Goal: Task Accomplishment & Management: Use online tool/utility

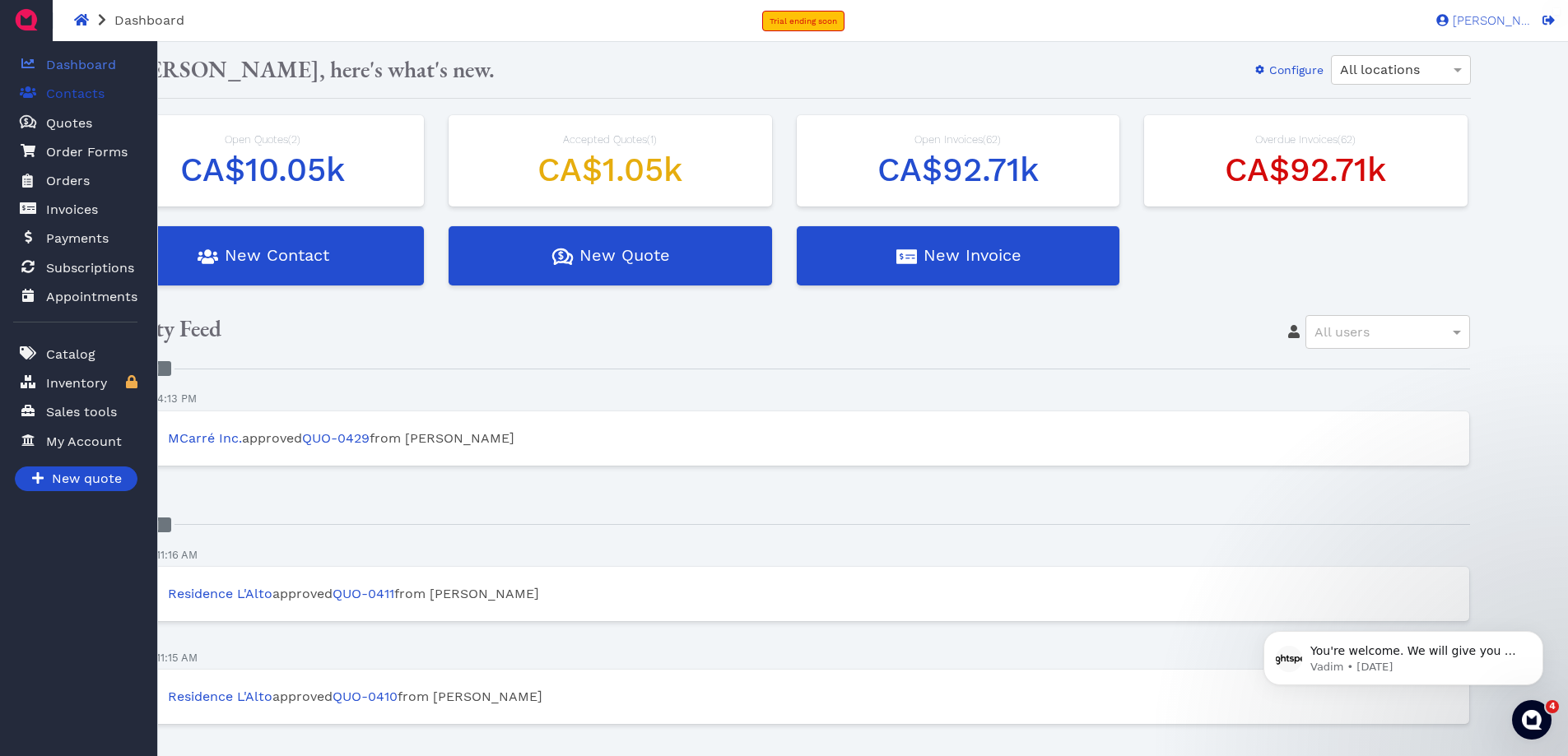
click at [41, 100] on span "Contacts" at bounding box center [71, 93] width 65 height 21
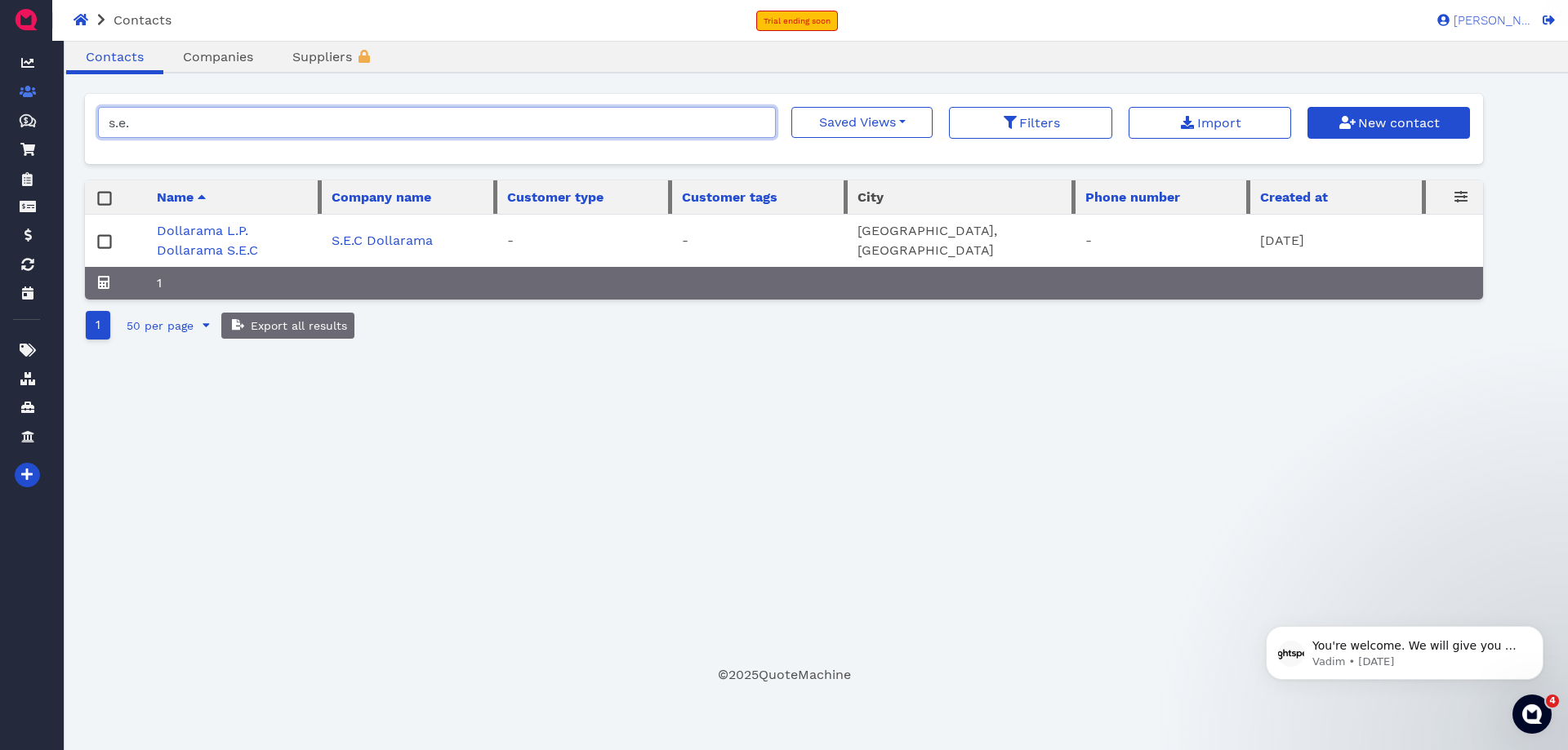
click at [191, 134] on input "s.e." at bounding box center [437, 122] width 678 height 31
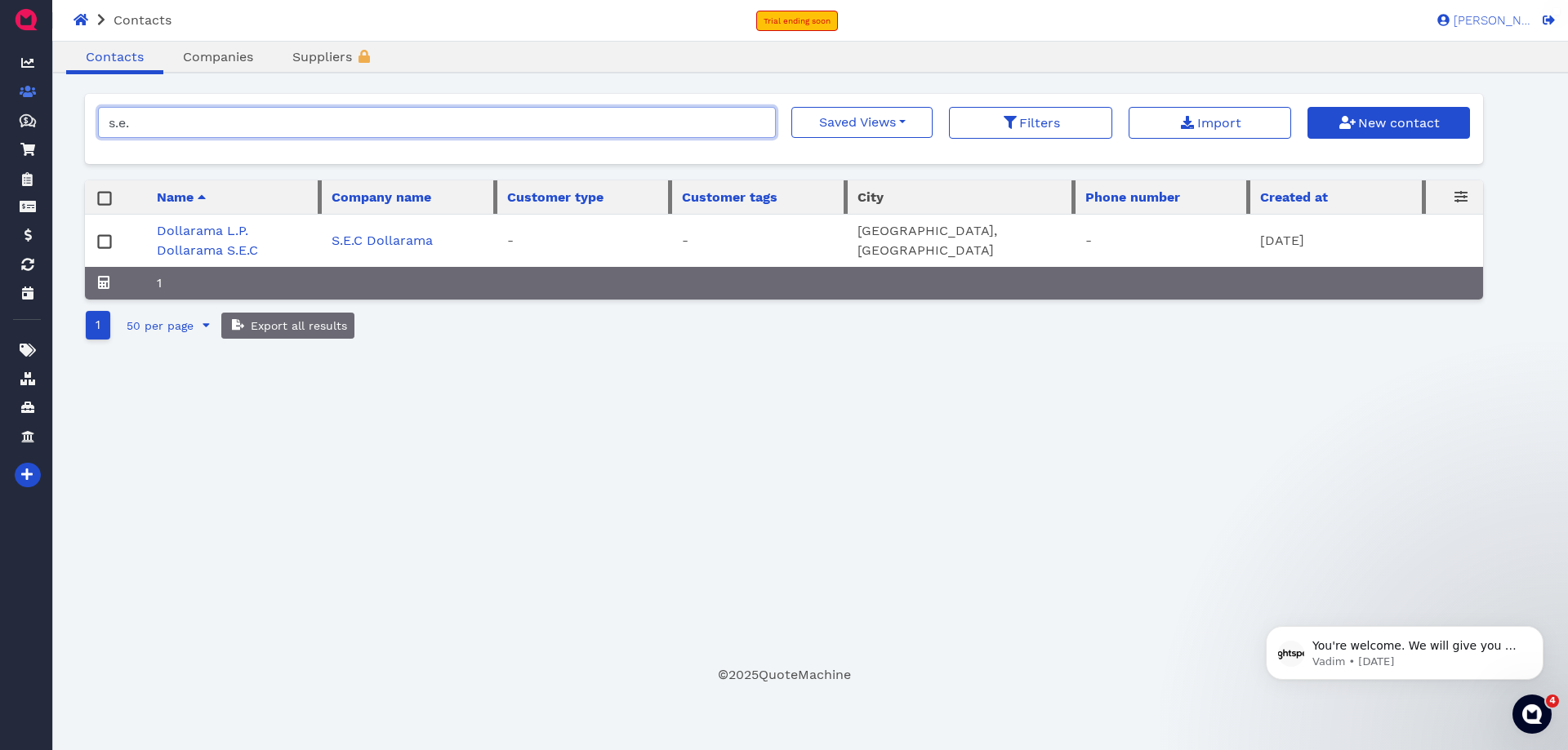
click at [191, 134] on input "s.e." at bounding box center [437, 122] width 678 height 31
click at [195, 127] on input "s.e." at bounding box center [437, 122] width 678 height 31
click at [196, 127] on input "s.e." at bounding box center [437, 122] width 678 height 31
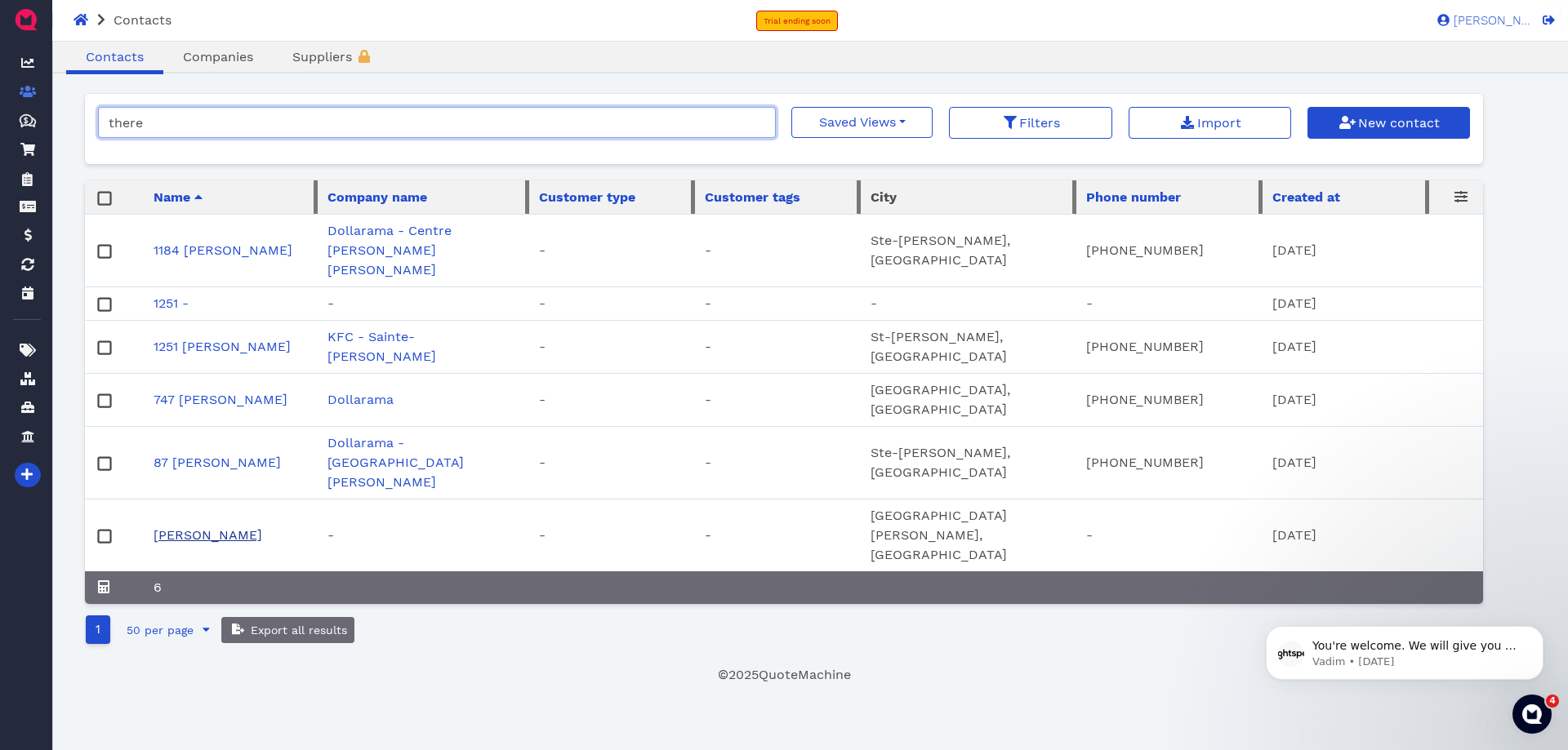
type input "there"
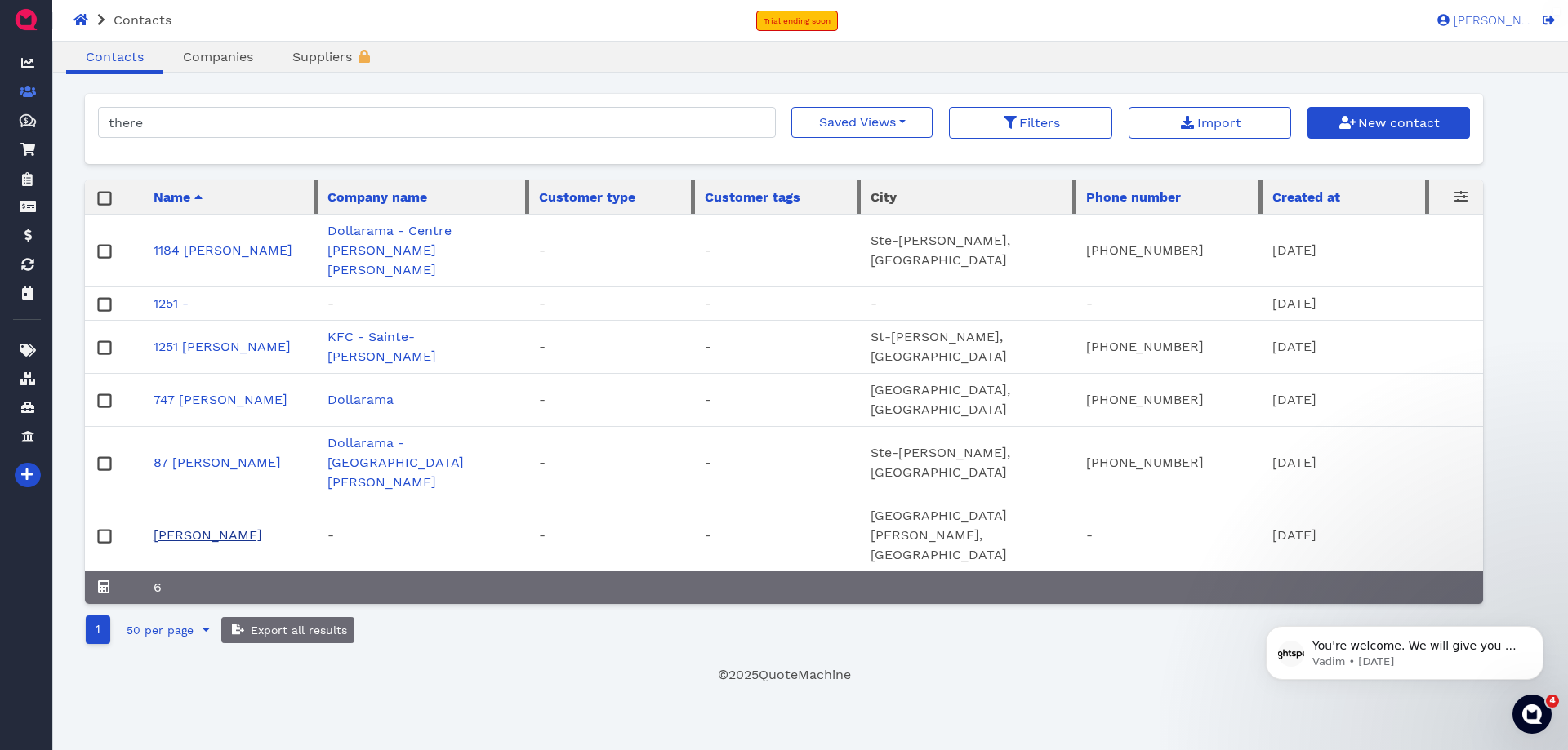
click at [238, 527] on link "[PERSON_NAME]" at bounding box center [207, 534] width 109 height 15
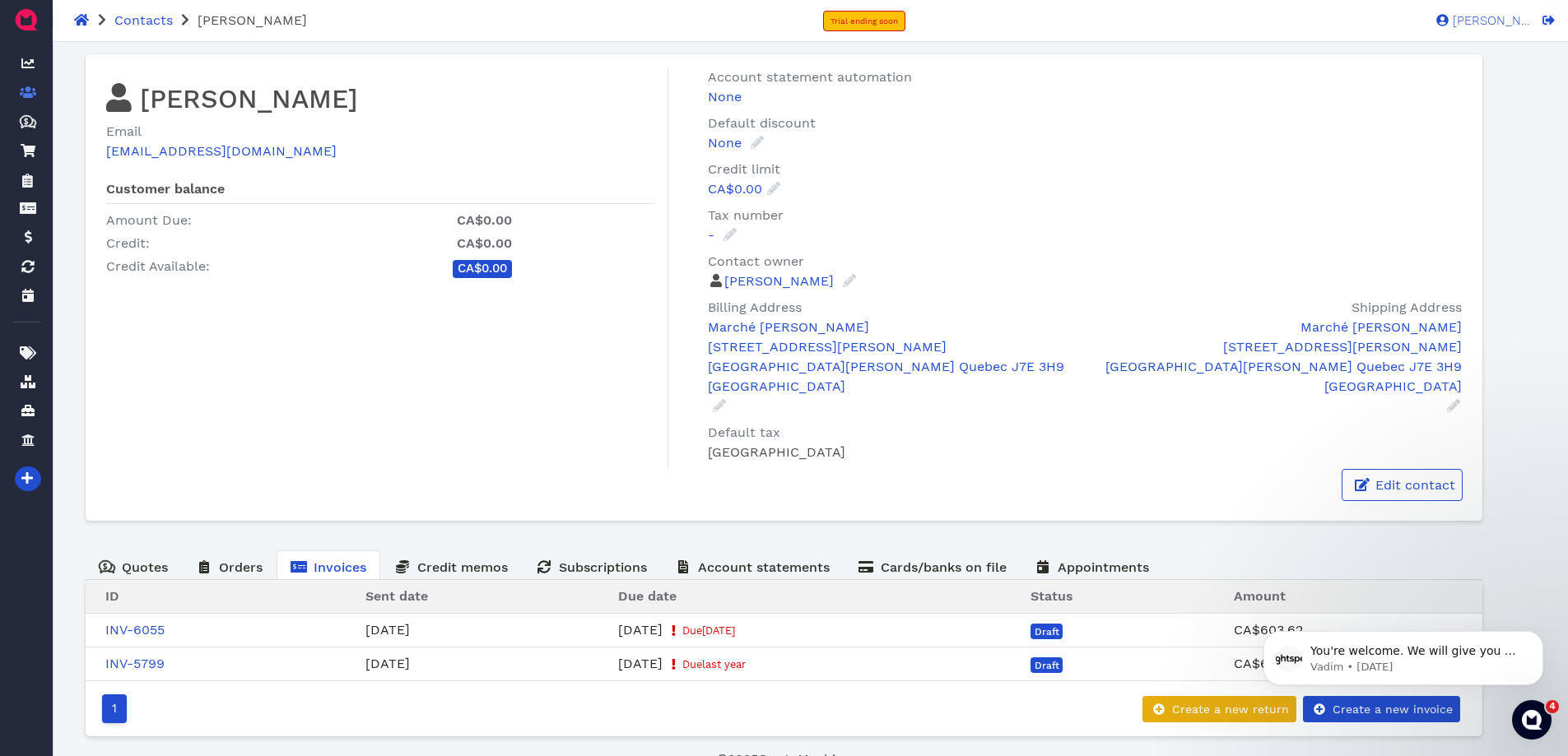
scroll to position [27, 0]
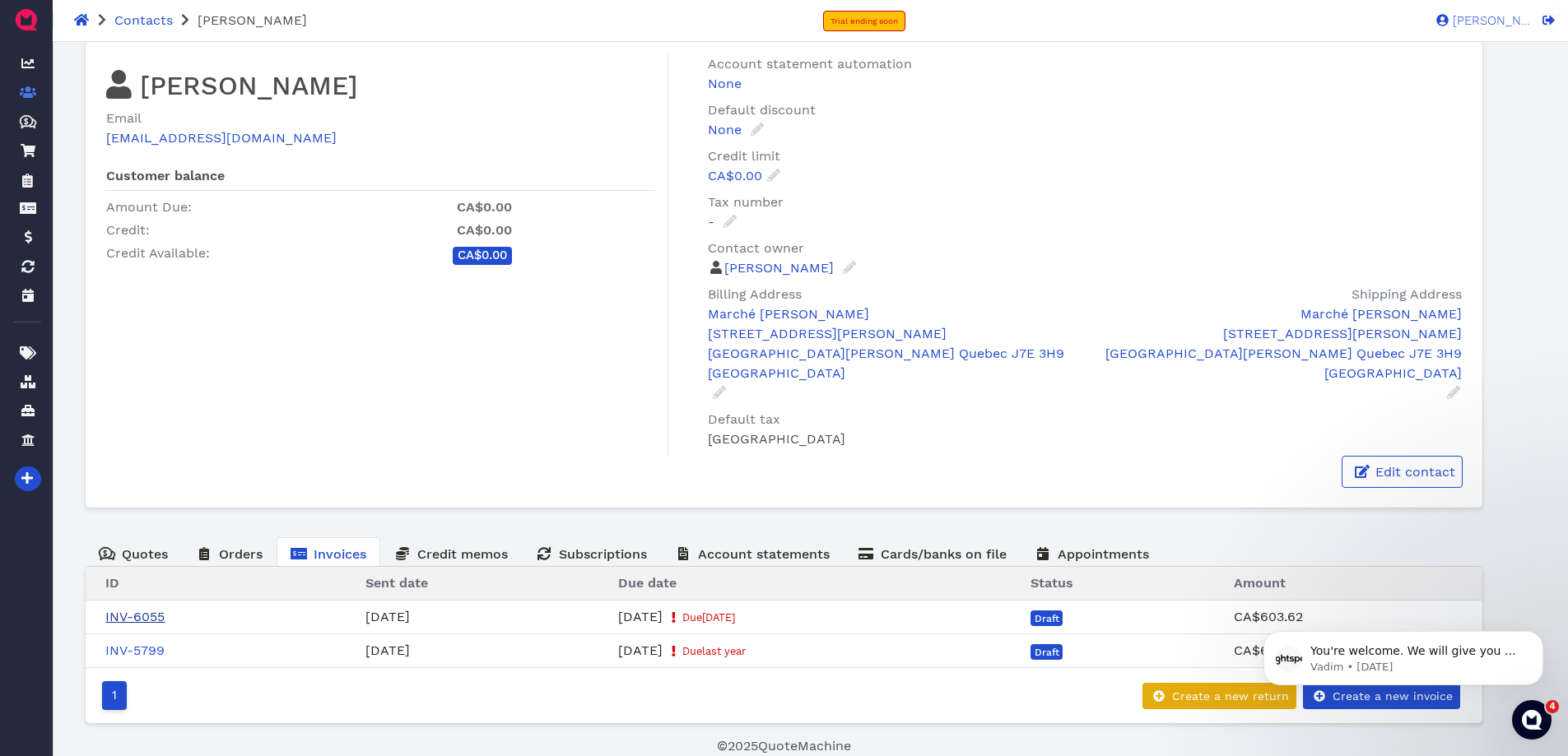
click at [145, 615] on link "INV-6055" at bounding box center [134, 616] width 59 height 16
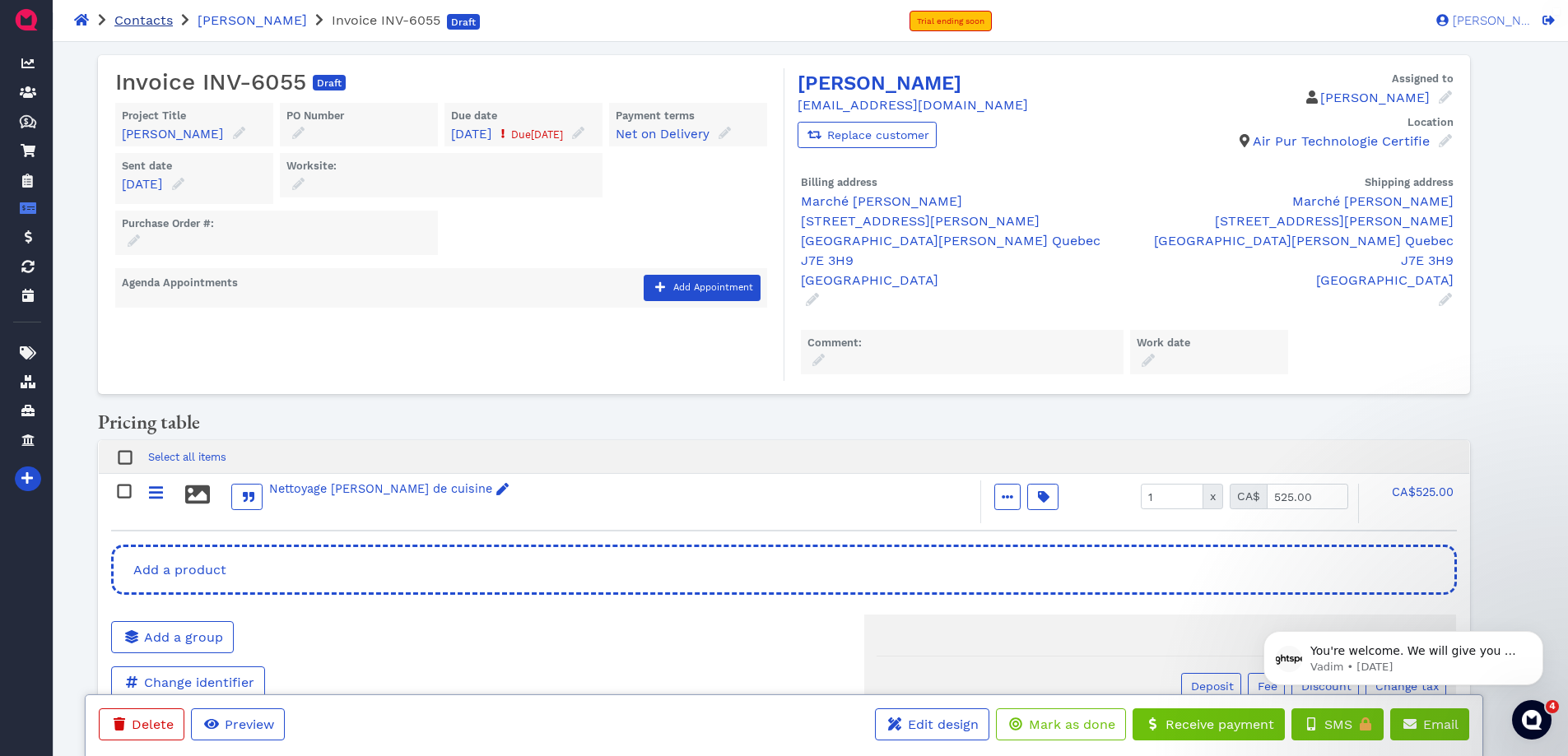
click at [141, 21] on span "Contacts" at bounding box center [143, 20] width 58 height 16
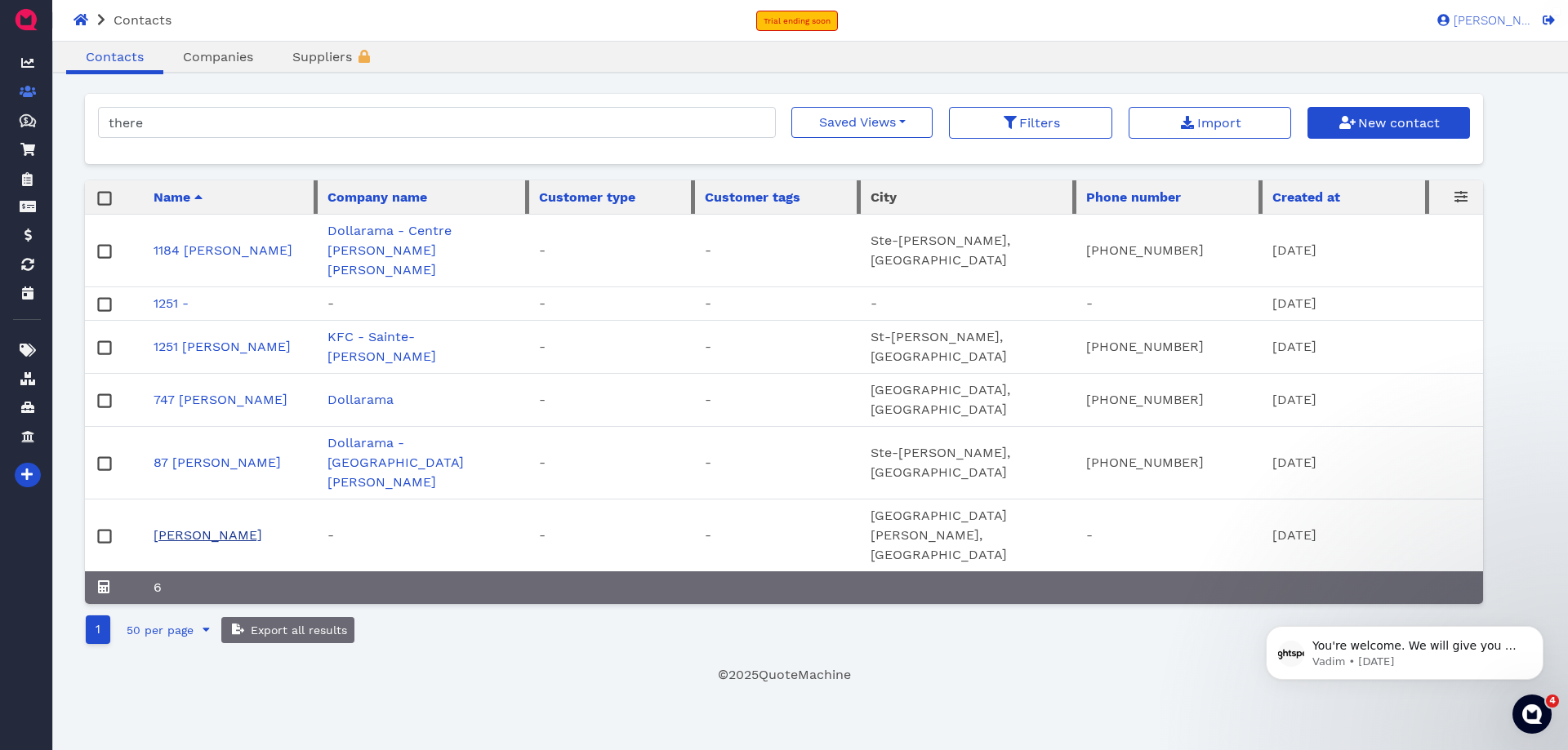
click at [237, 527] on link "[PERSON_NAME]" at bounding box center [207, 534] width 109 height 15
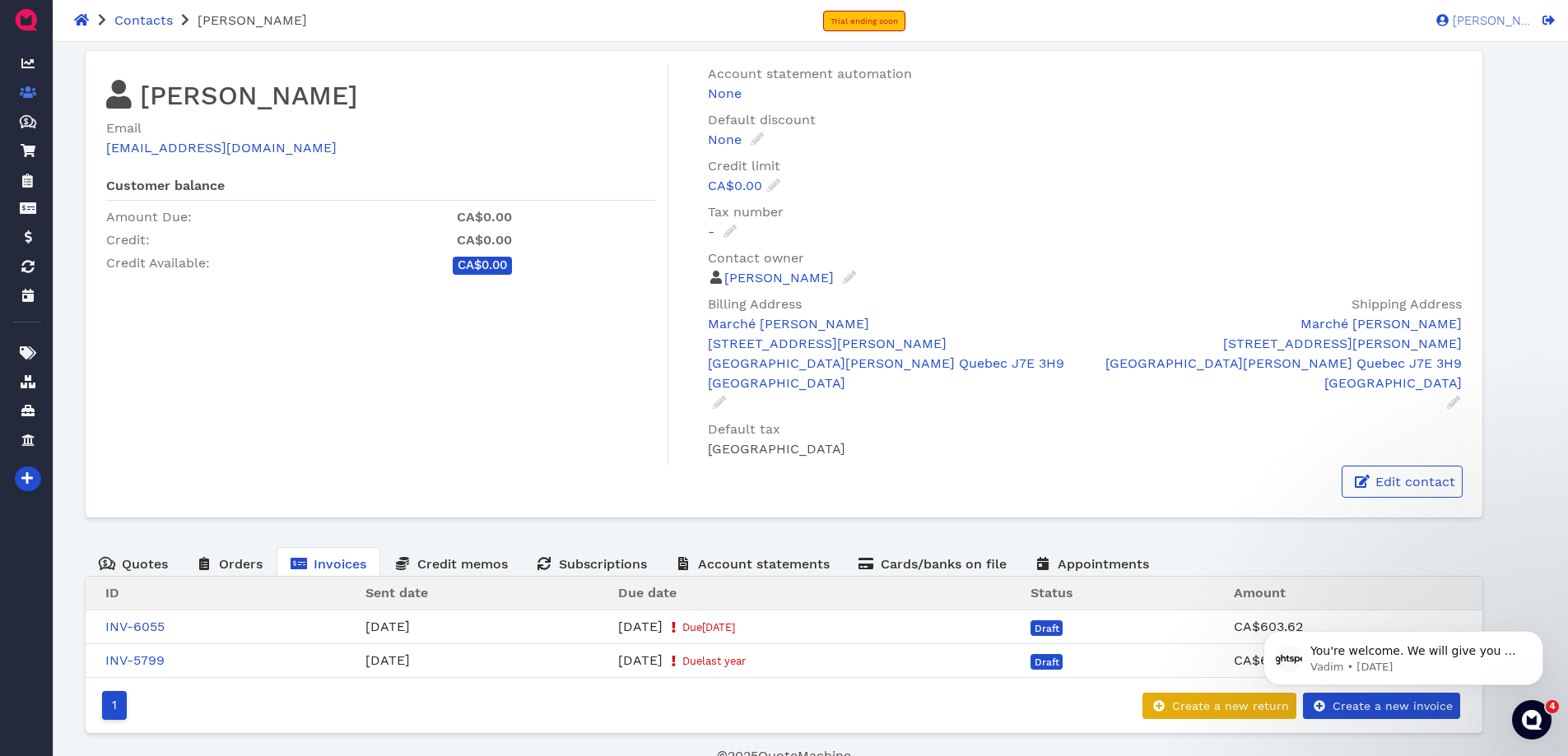
scroll to position [27, 0]
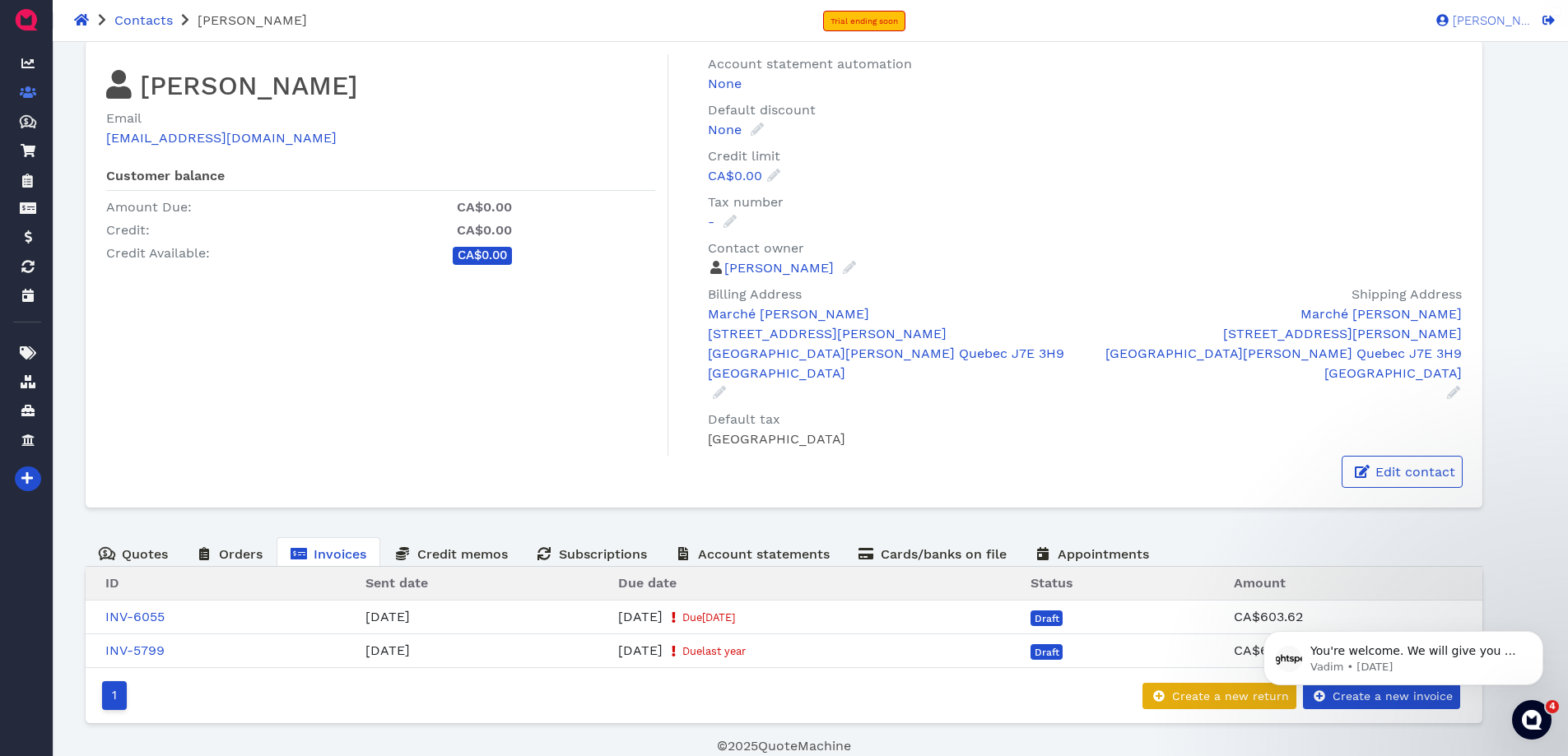
click at [1361, 699] on body "You're welcome. We will give you an update once we have more info. Vadim • [DAT…" at bounding box center [1404, 655] width 316 height 102
click at [1392, 697] on body "You're welcome. We will give you an update once we have more info. Vadim • [DAT…" at bounding box center [1404, 655] width 316 height 102
click at [1534, 636] on icon "Dismiss notification" at bounding box center [1539, 635] width 9 height 9
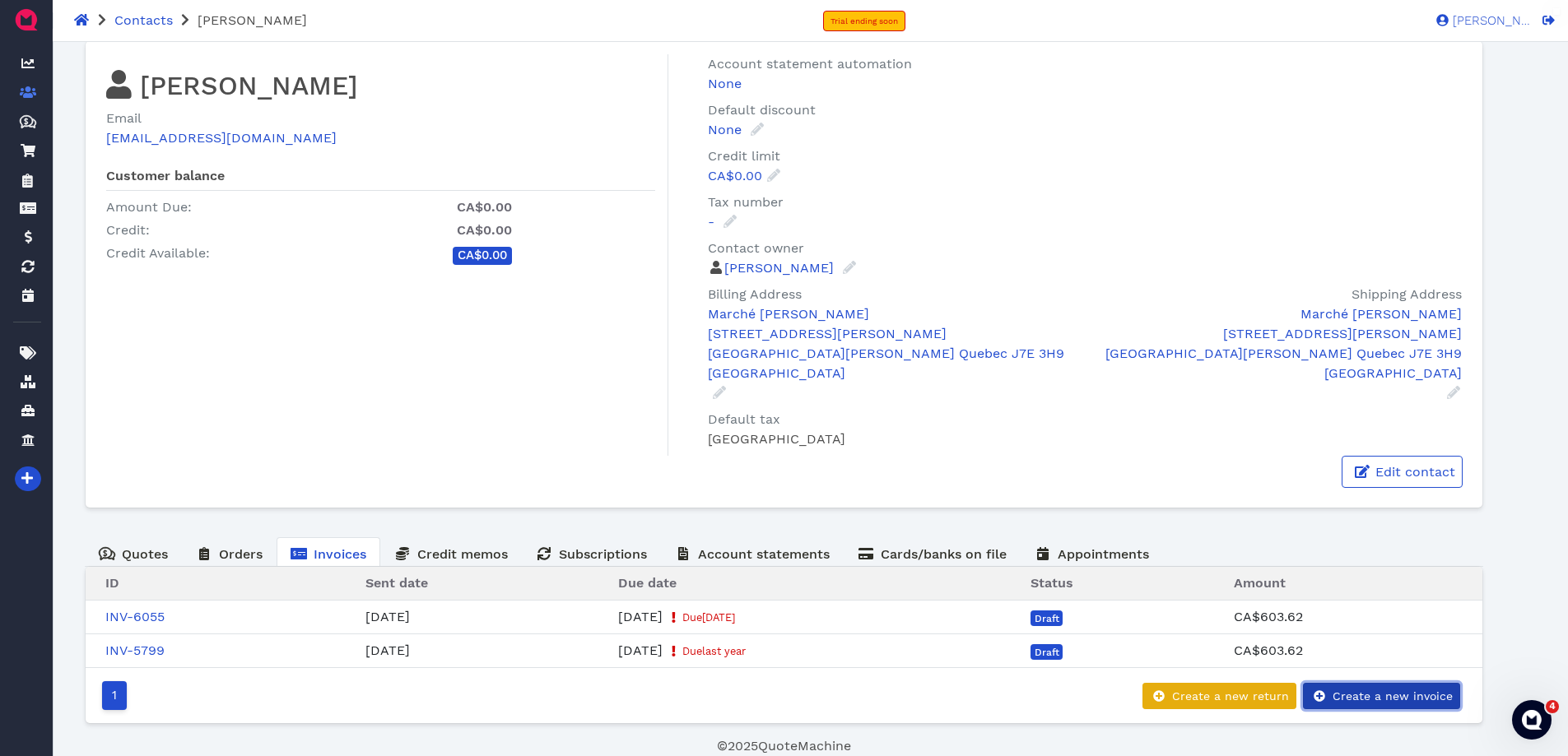
click at [1380, 693] on span "Create a new invoice" at bounding box center [1392, 696] width 122 height 13
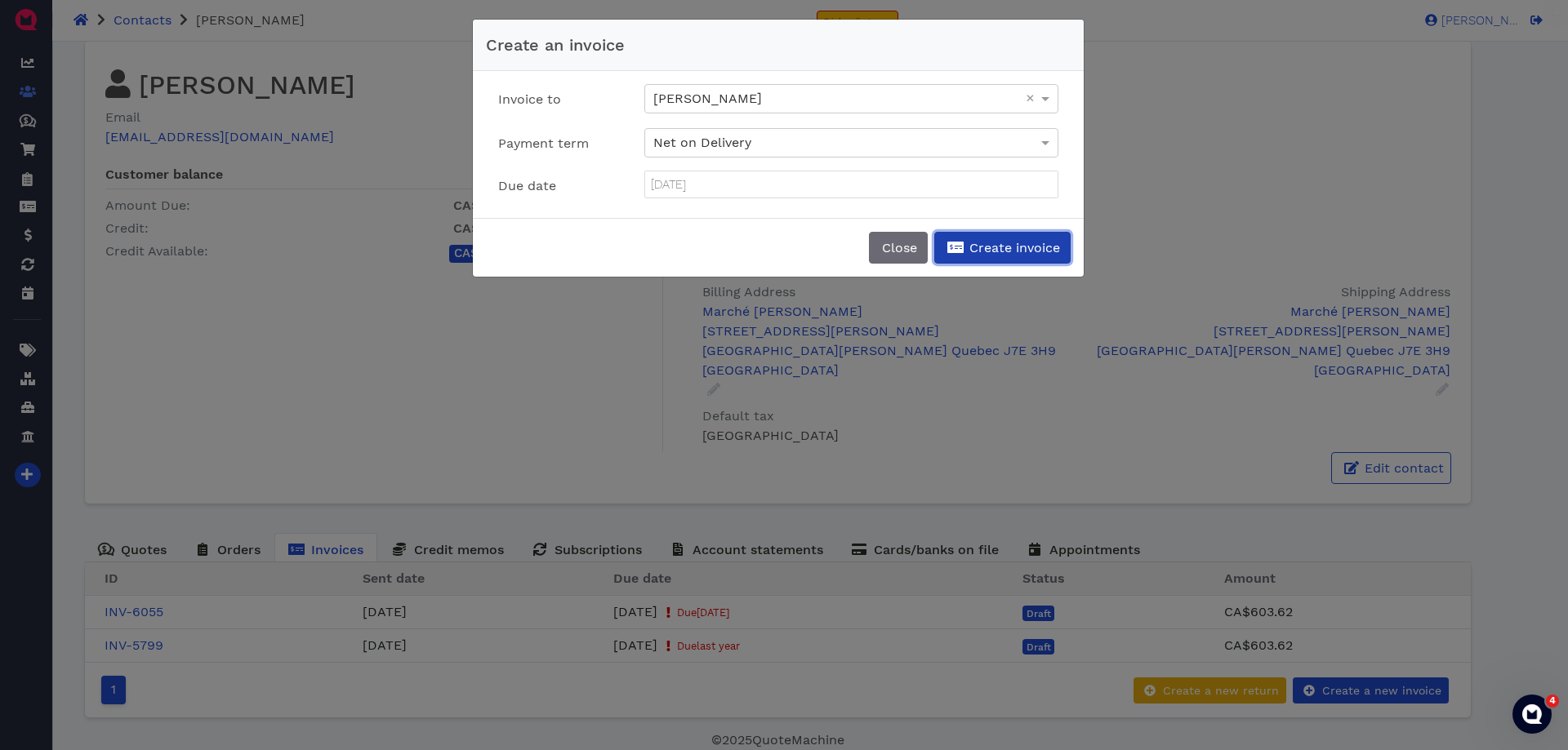
click at [1037, 249] on span "Create invoice" at bounding box center [1013, 247] width 93 height 15
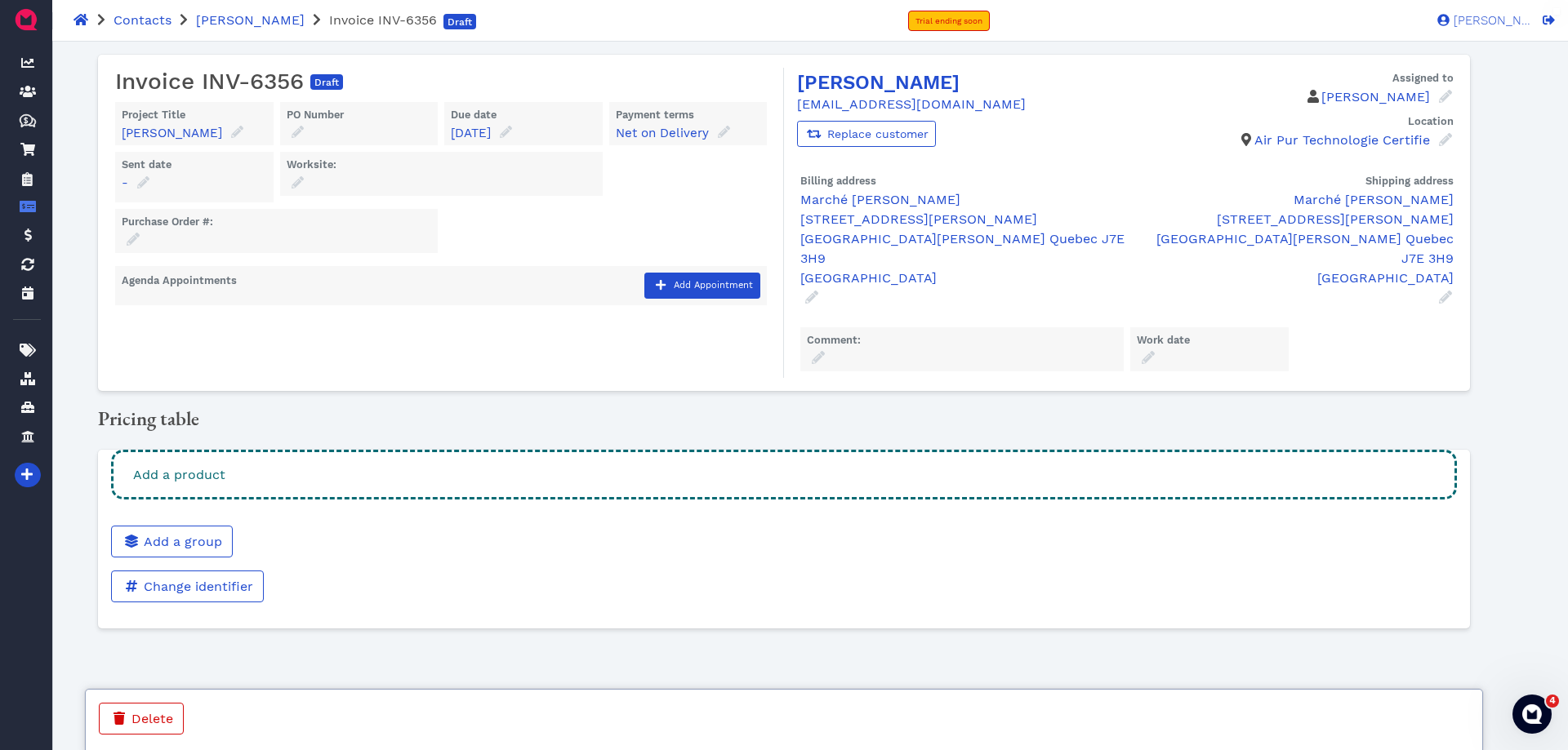
click at [655, 450] on div "Add a product" at bounding box center [784, 475] width 1345 height 50
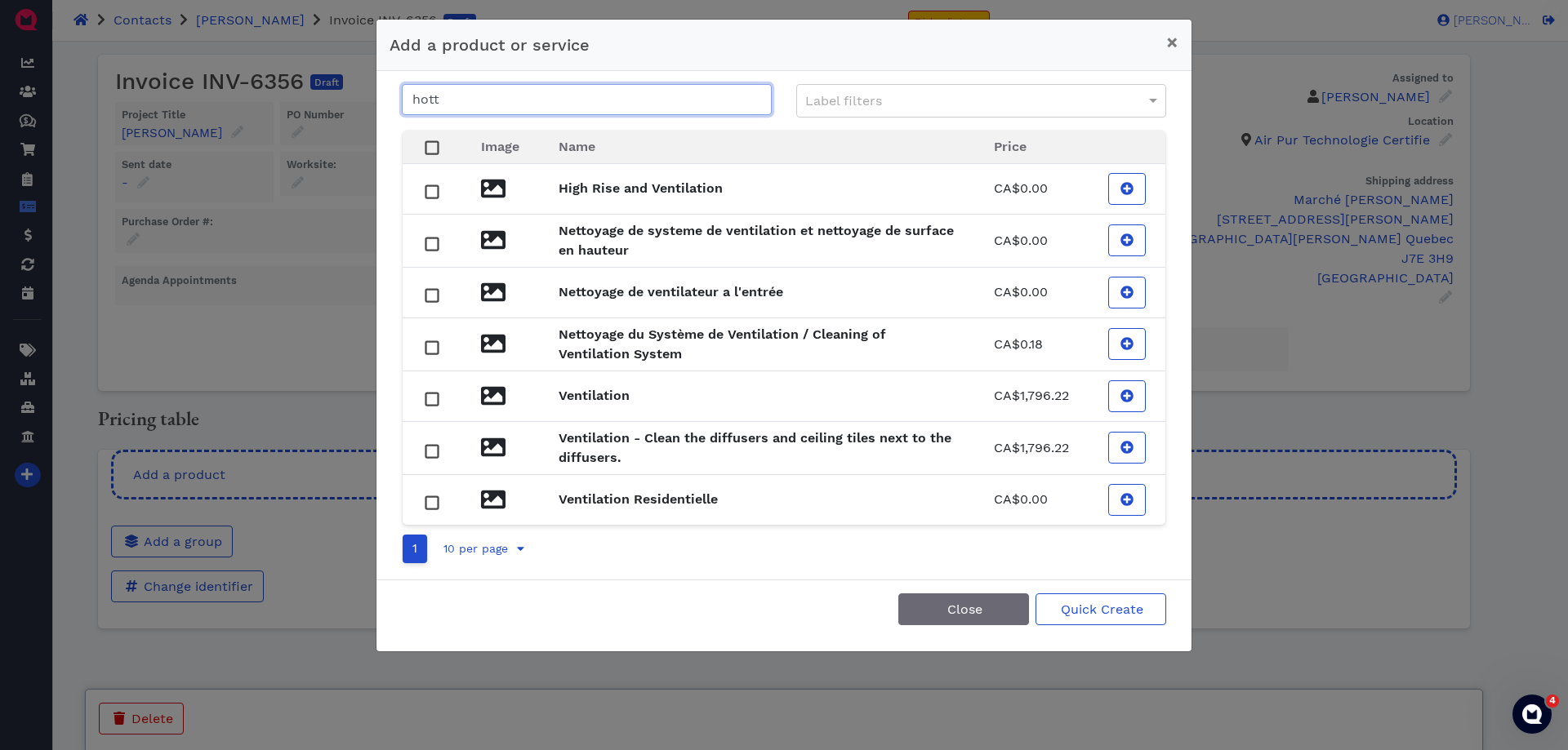
type input "[PERSON_NAME]"
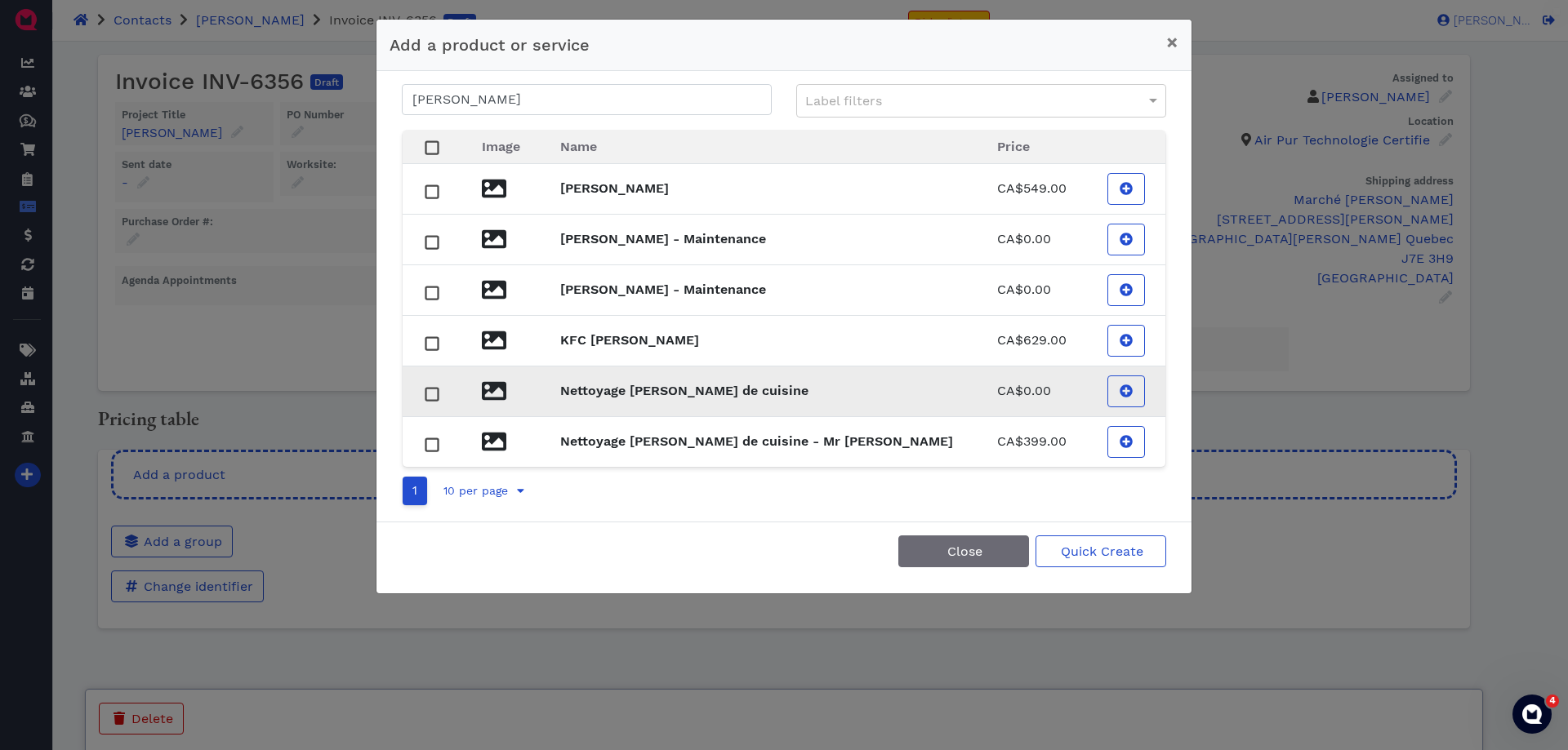
click at [765, 405] on td "Nettoyage [PERSON_NAME] de cuisine" at bounding box center [759, 391] width 437 height 51
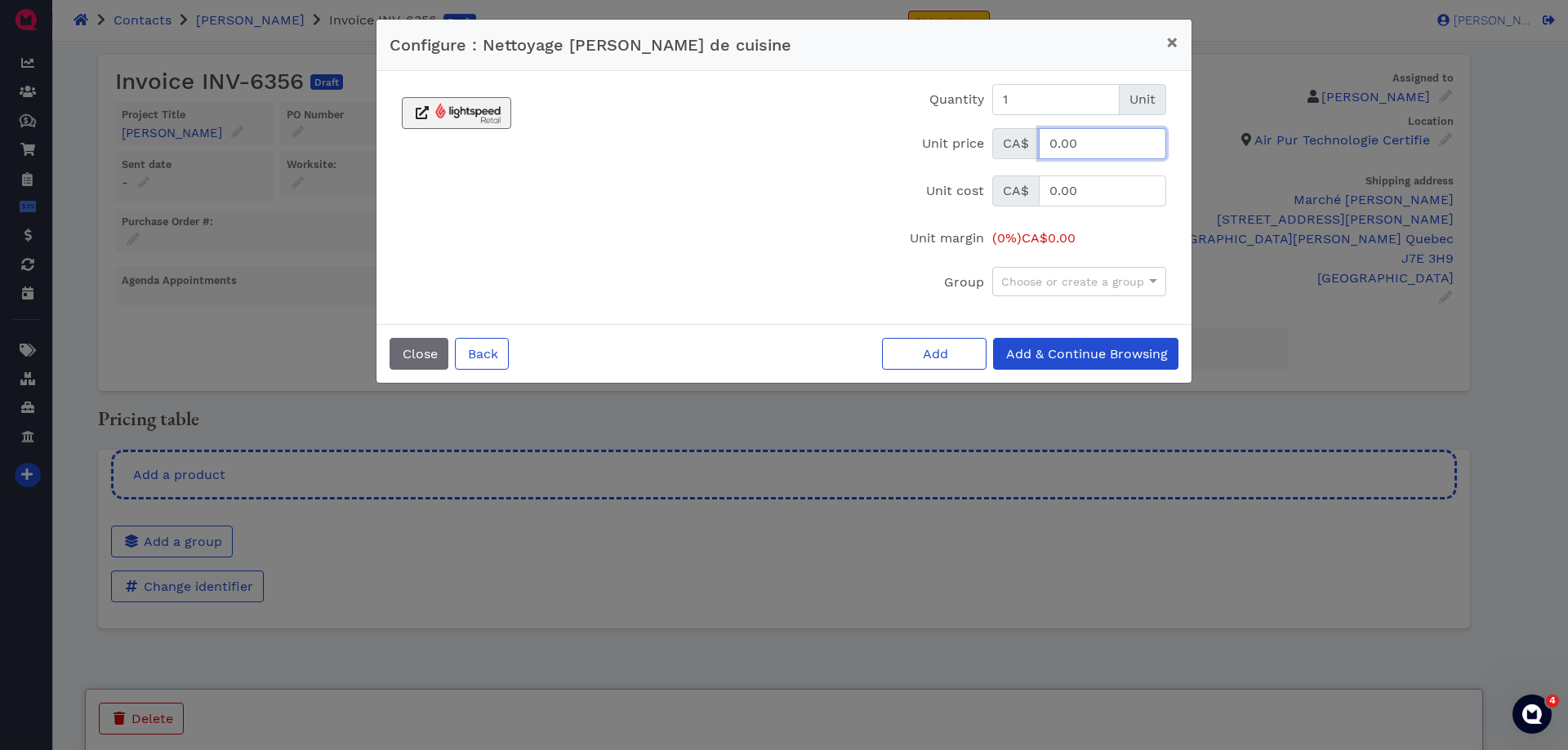
click at [1118, 143] on input "0.00" at bounding box center [1102, 144] width 128 height 31
type input "525"
click at [881, 338] on button "Add" at bounding box center [933, 353] width 104 height 32
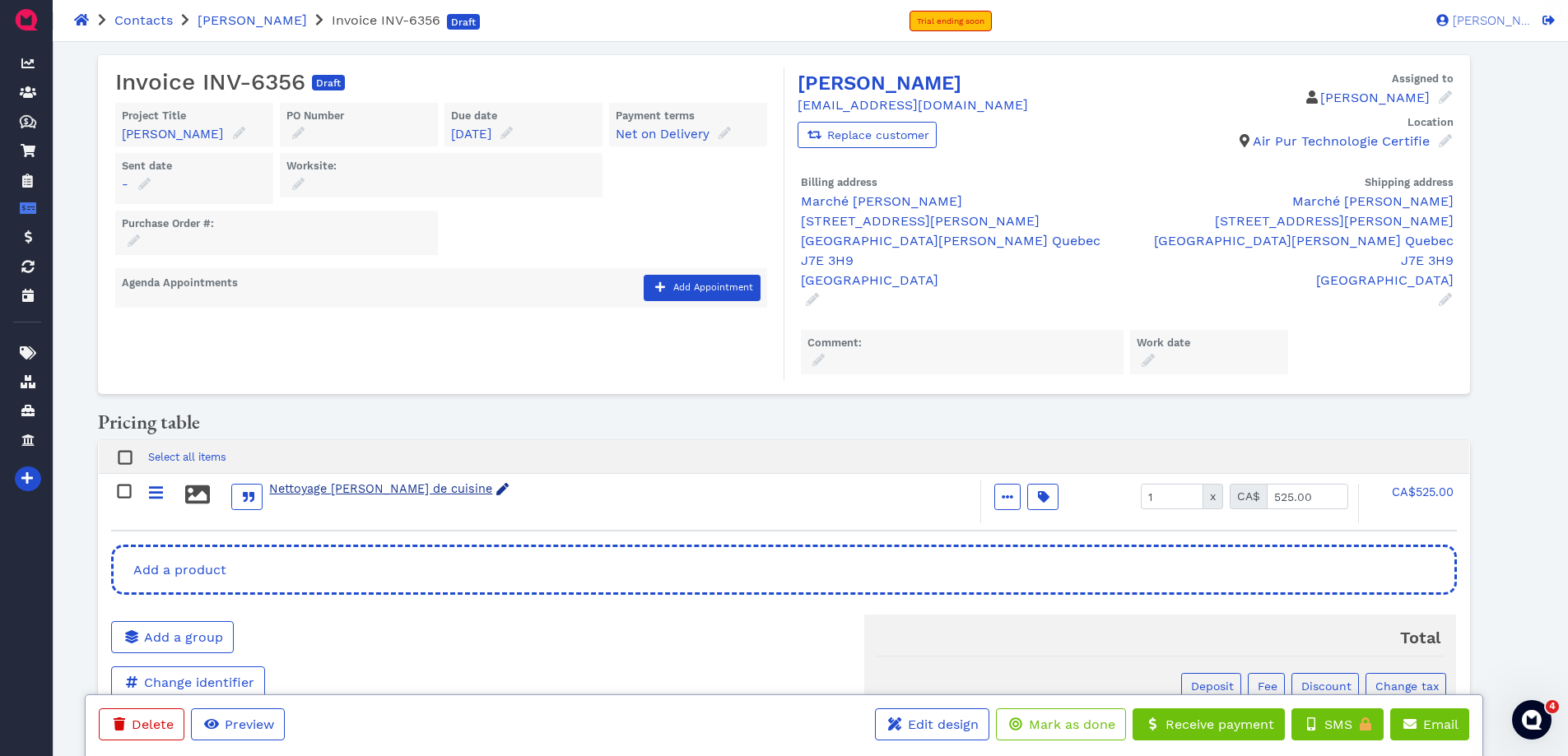
click at [373, 480] on div "Nettoyage [PERSON_NAME] de cuisine" at bounding box center [389, 489] width 239 height 18
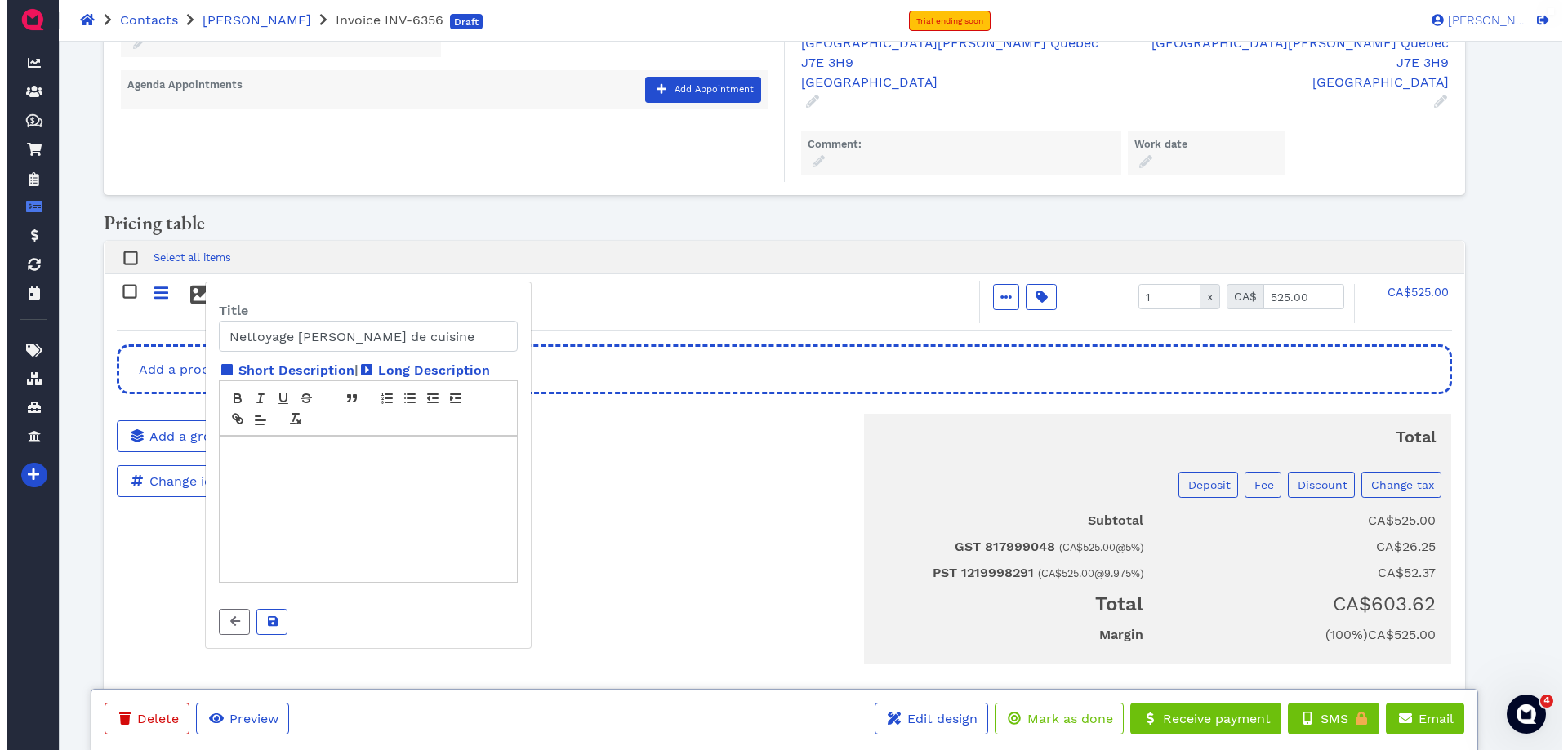
scroll to position [205, 0]
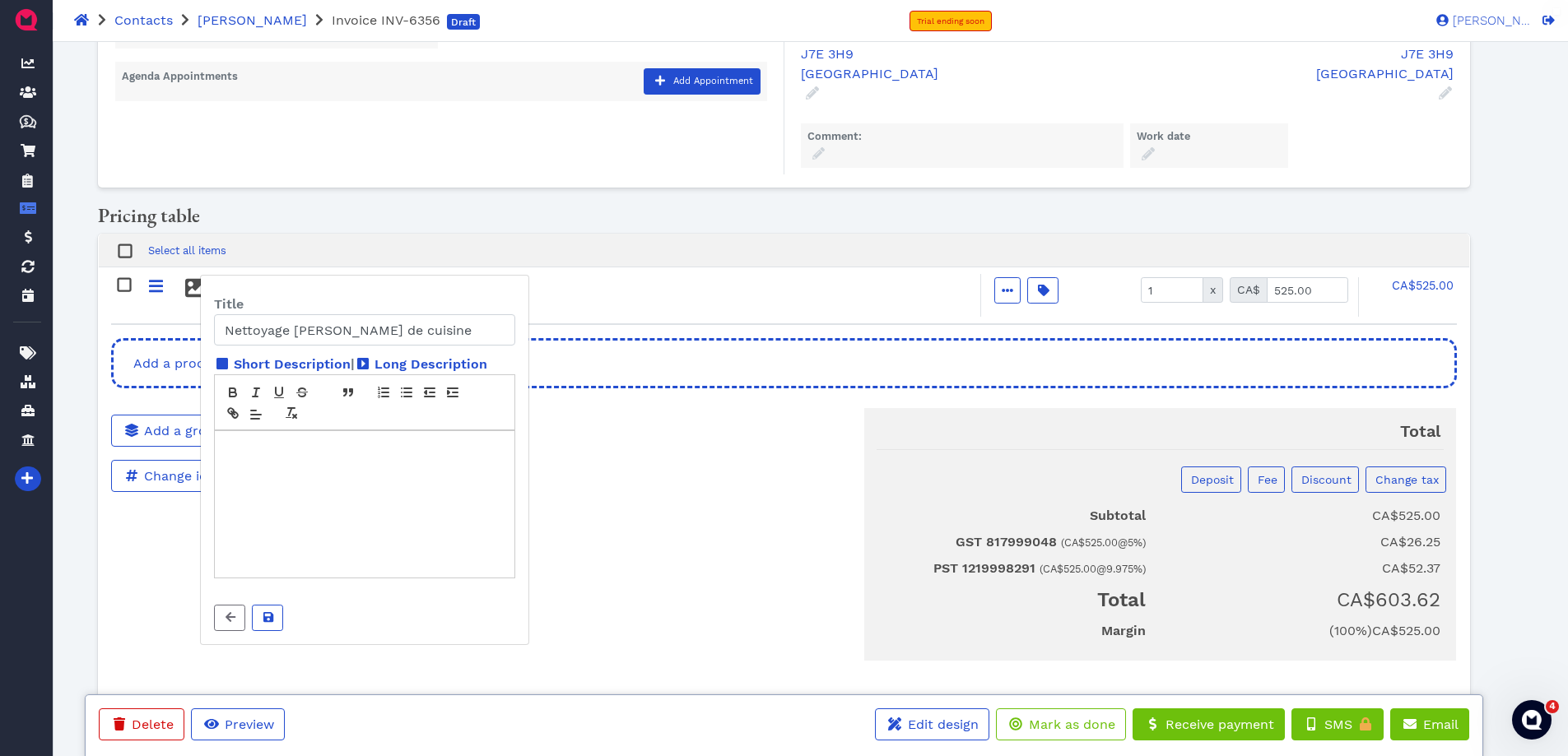
click at [384, 475] on div at bounding box center [364, 504] width 300 height 146
click at [268, 614] on icon at bounding box center [268, 617] width 10 height 10
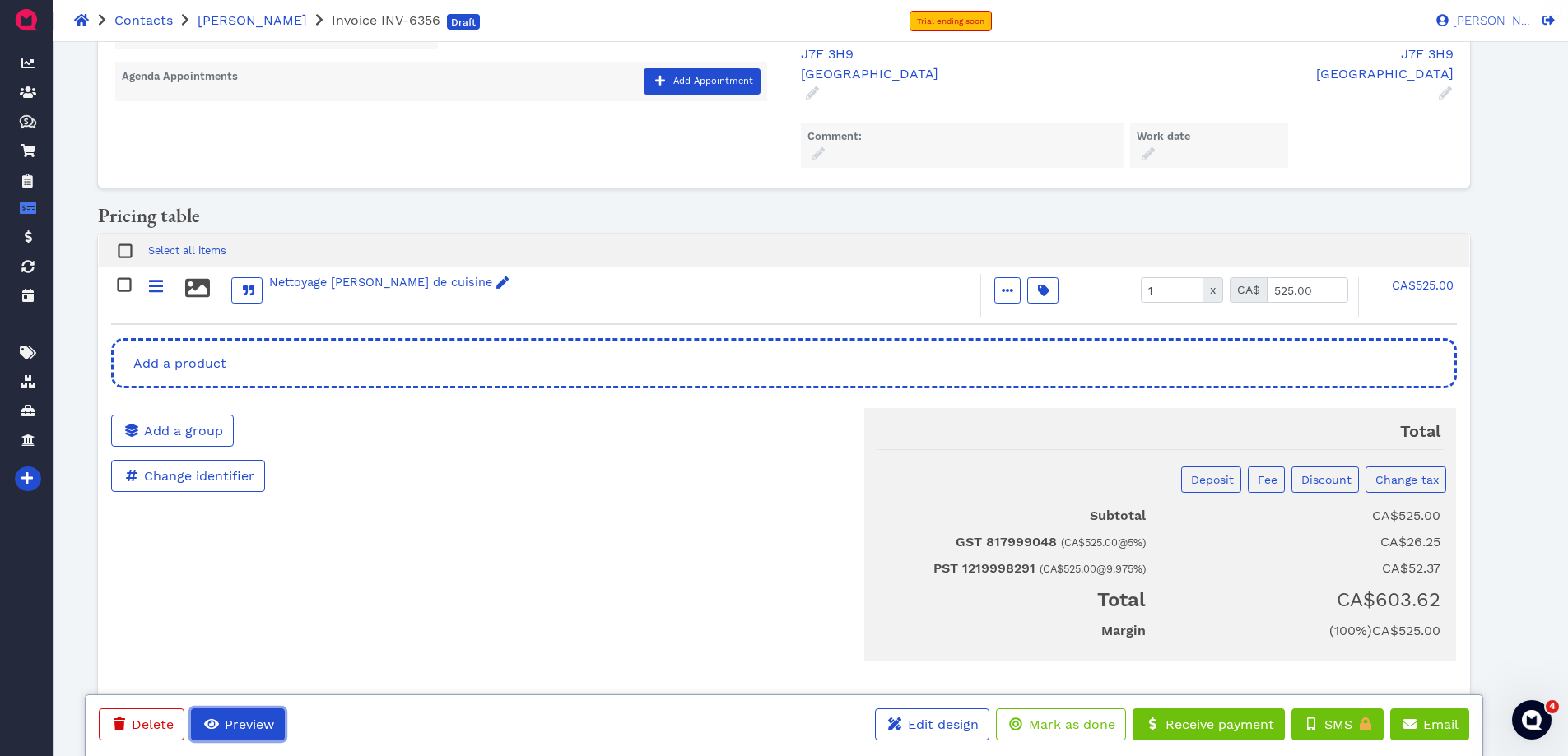
click at [242, 722] on span "Preview" at bounding box center [247, 724] width 52 height 16
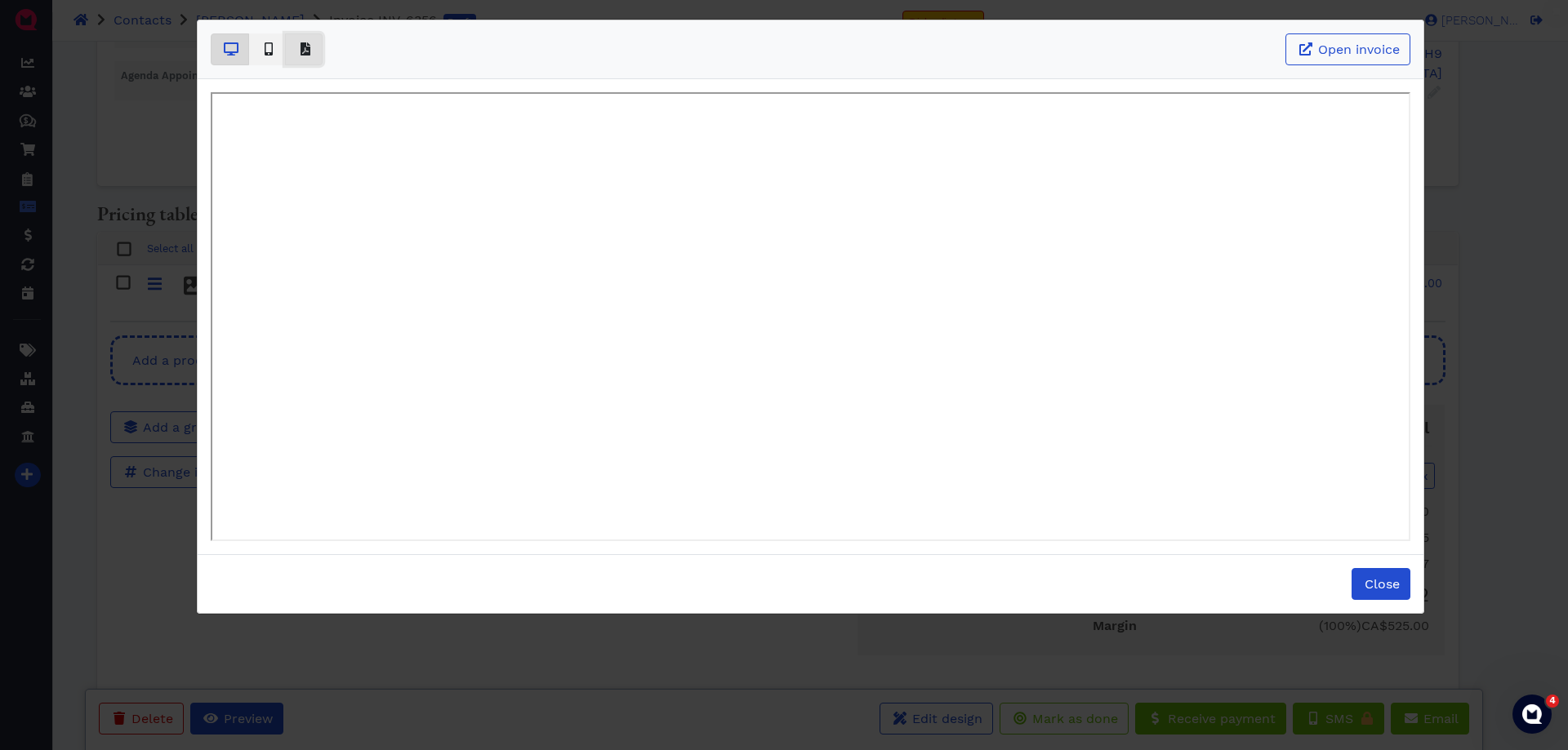
click at [311, 46] on span "Basic example" at bounding box center [303, 50] width 16 height 20
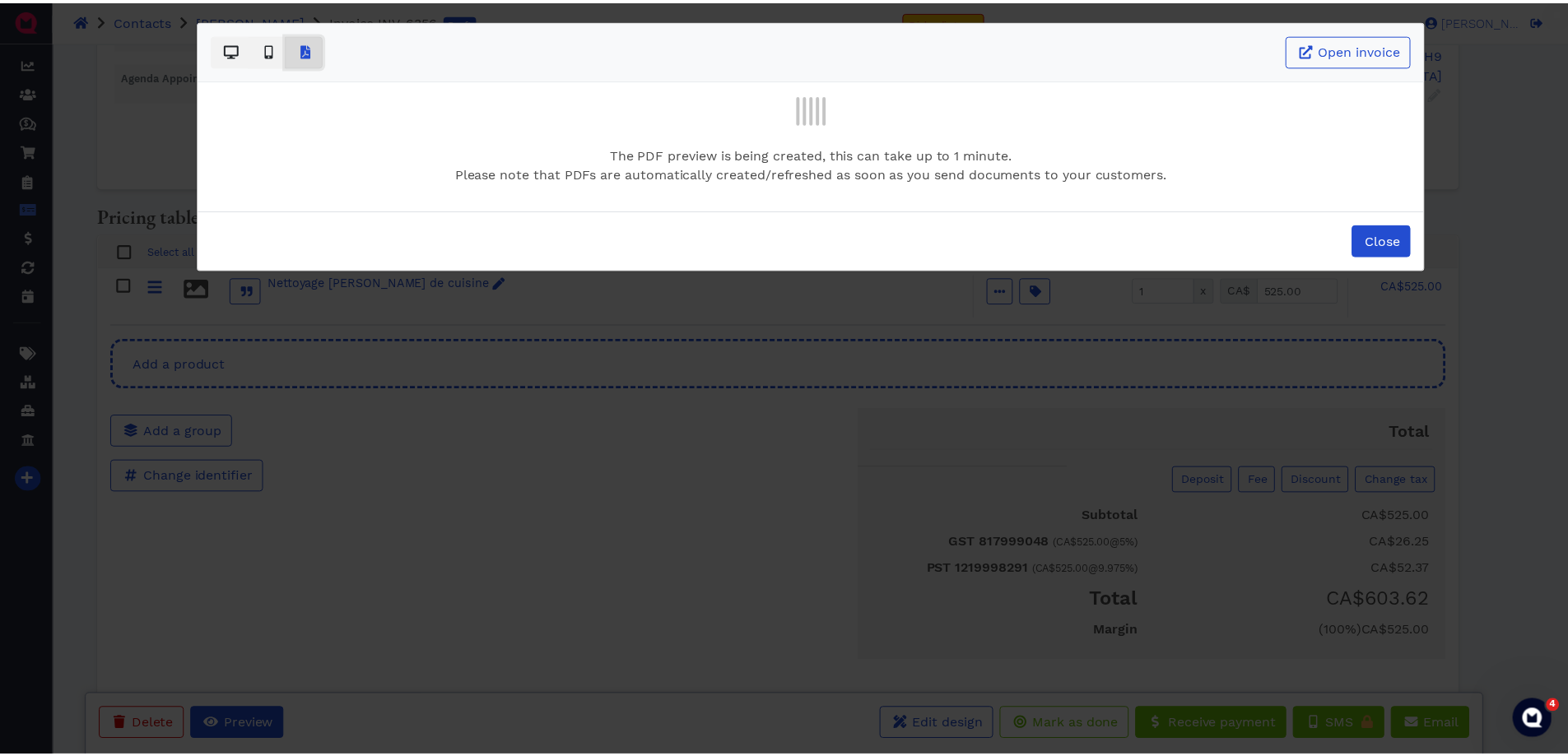
scroll to position [0, 0]
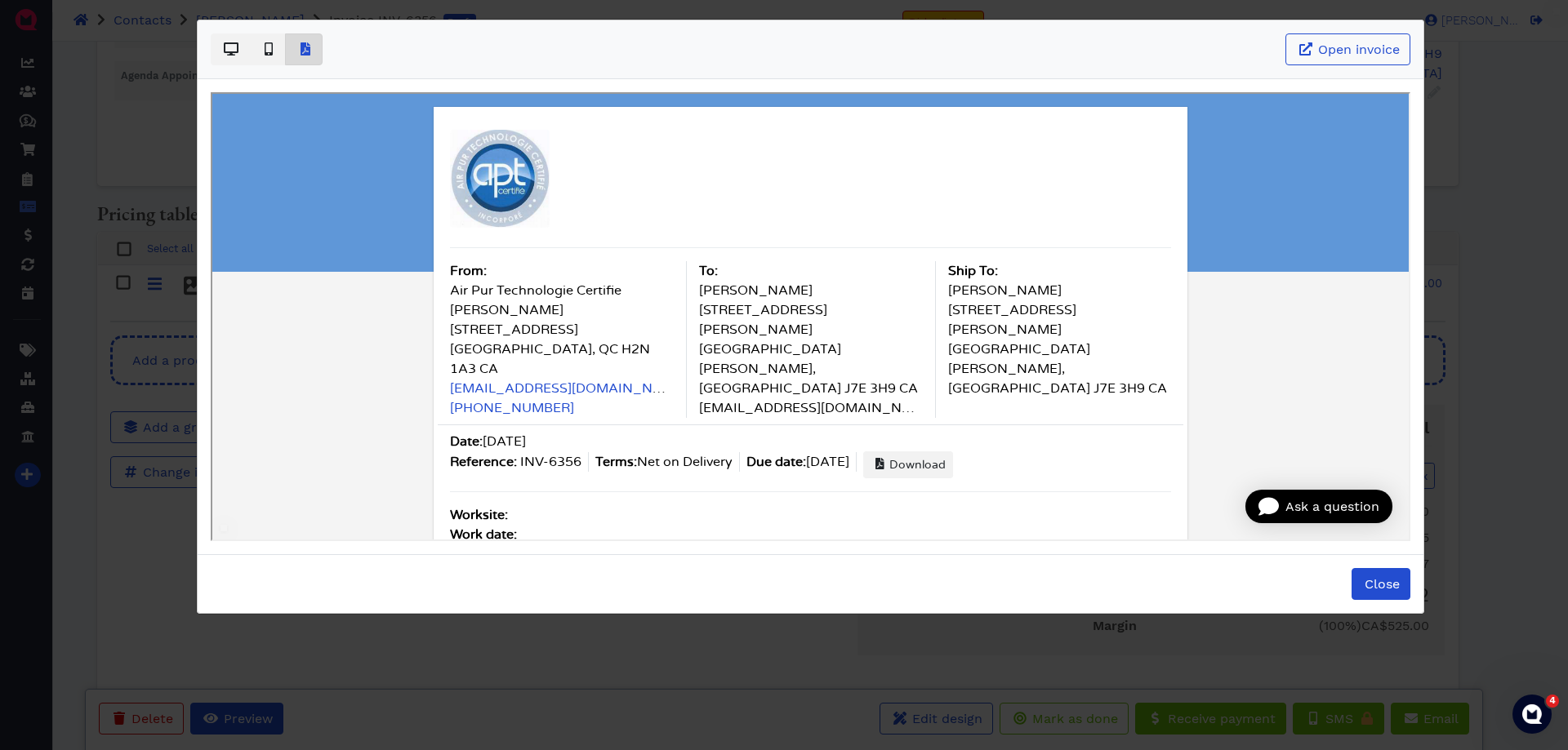
click at [1364, 575] on button "Close" at bounding box center [1380, 583] width 59 height 32
